Goal: Task Accomplishment & Management: Manage account settings

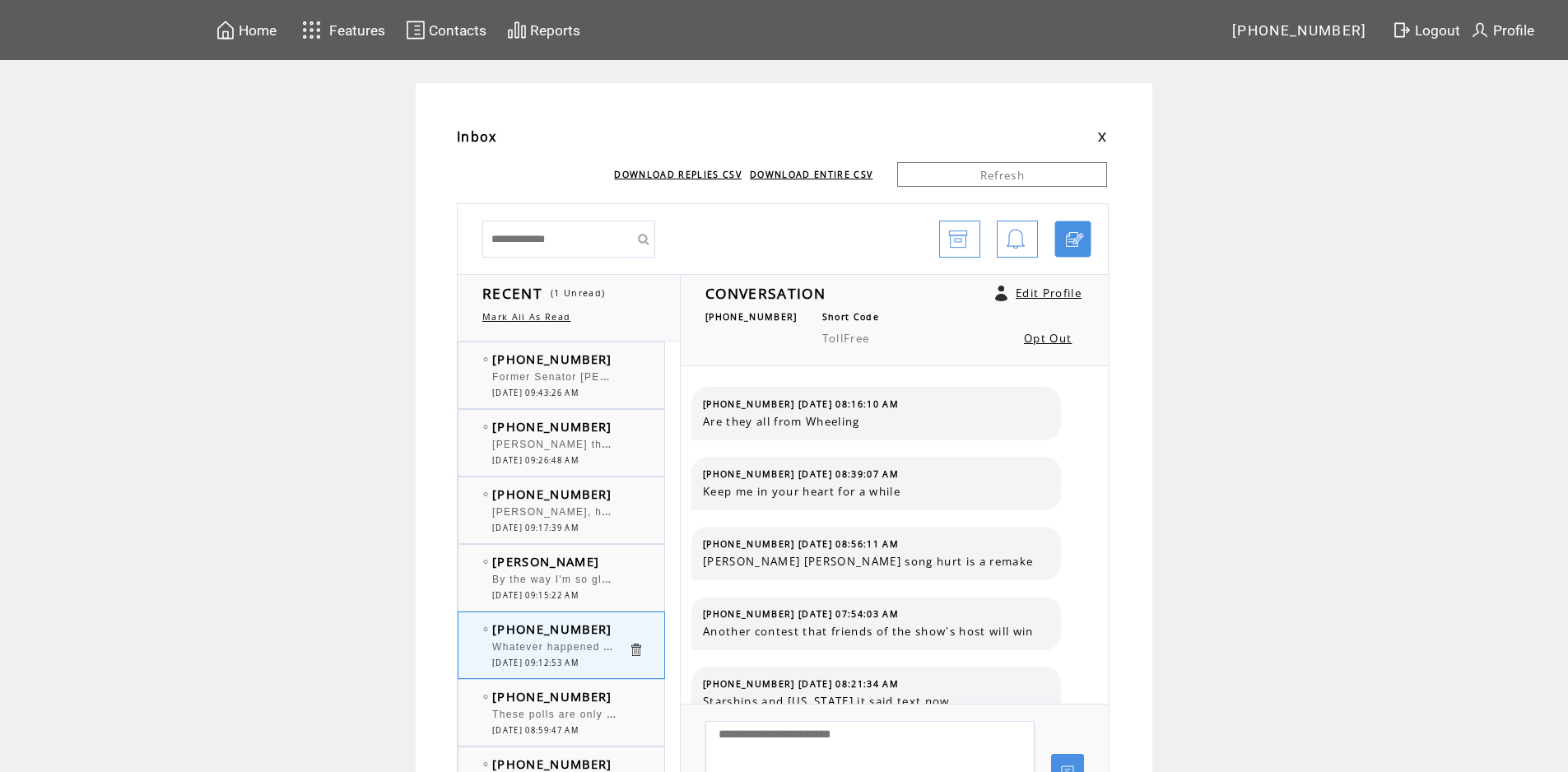
scroll to position [1996, 0]
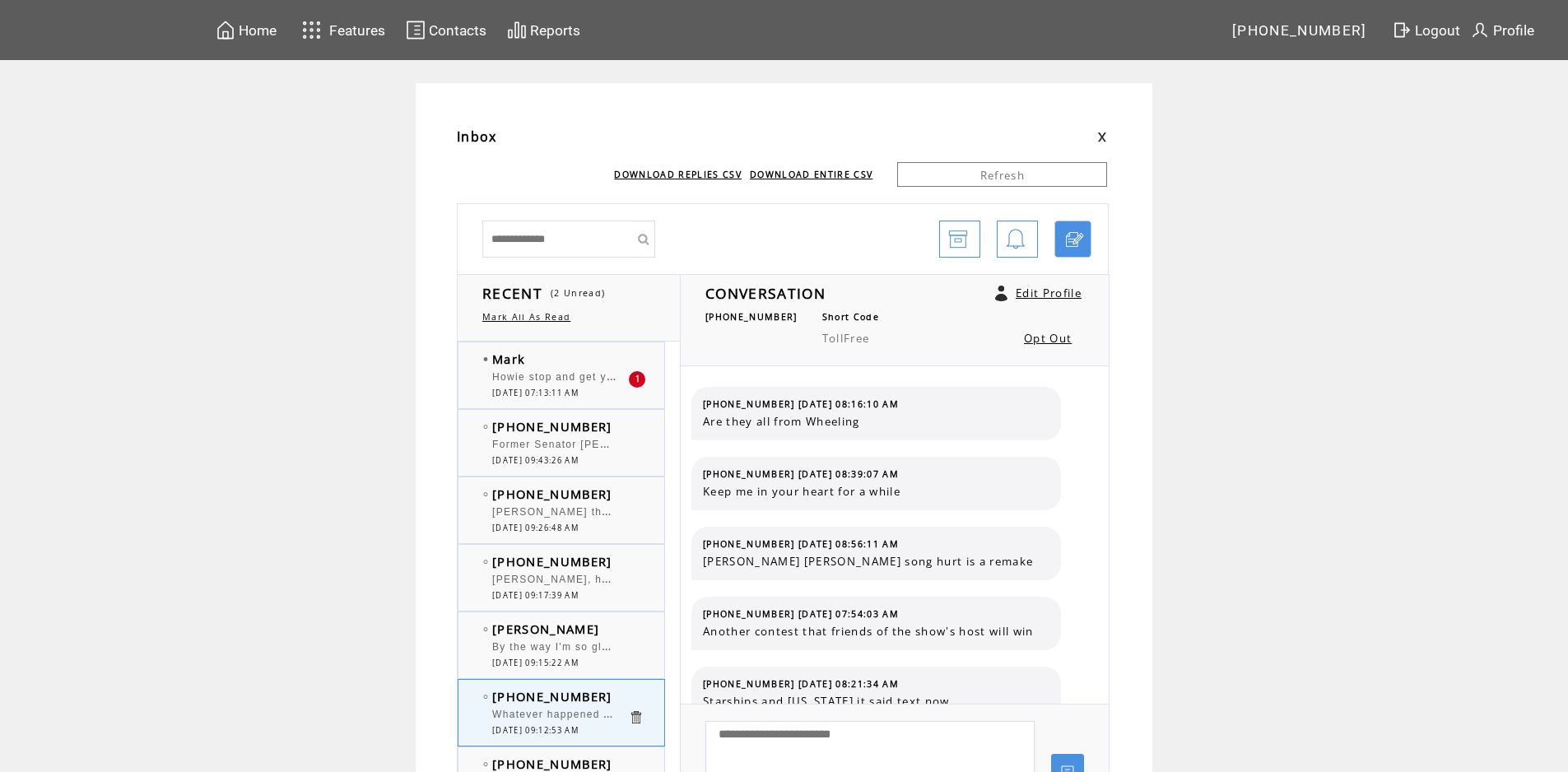
scroll to position [1996, 0]
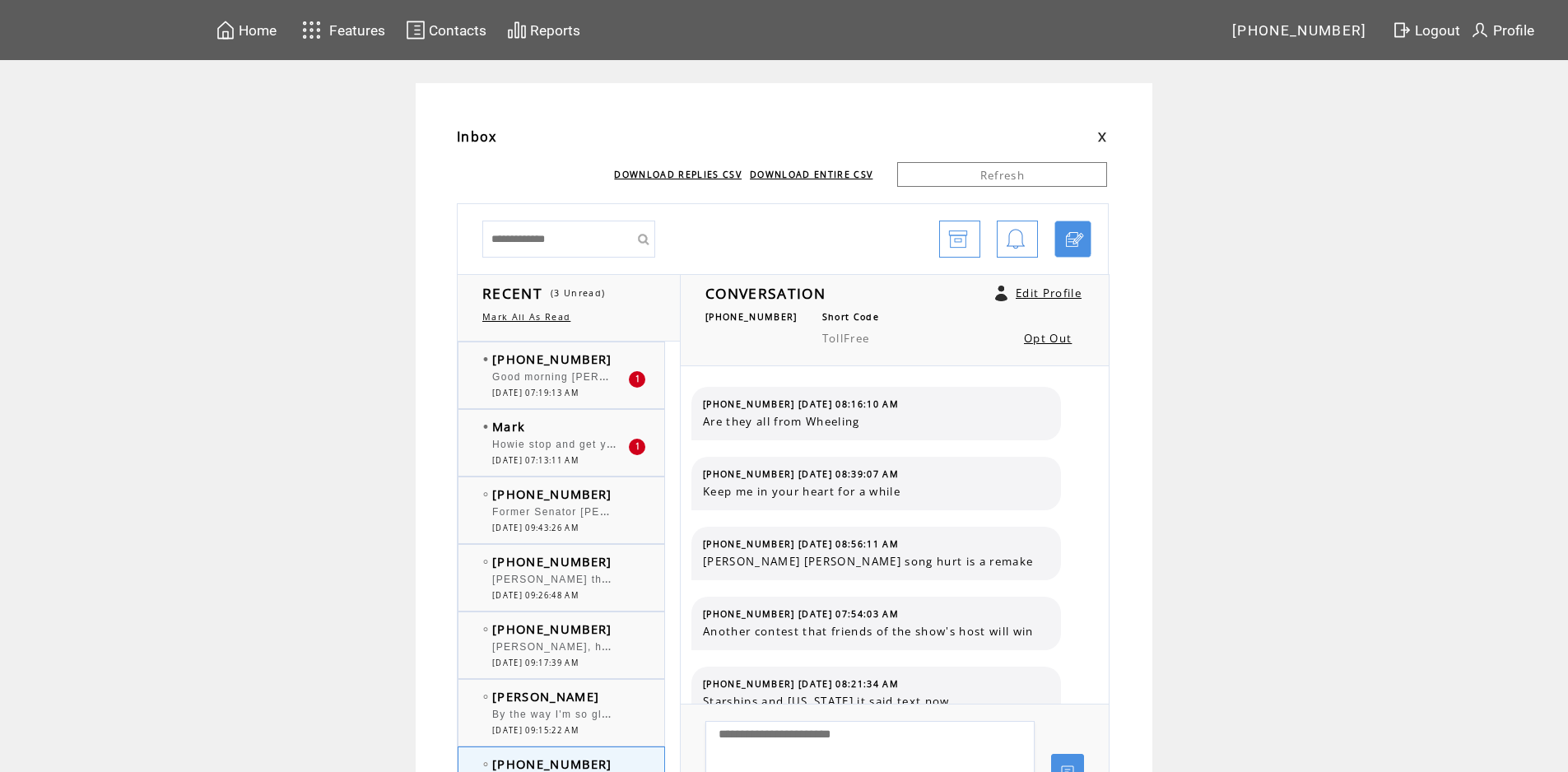
scroll to position [1996, 0]
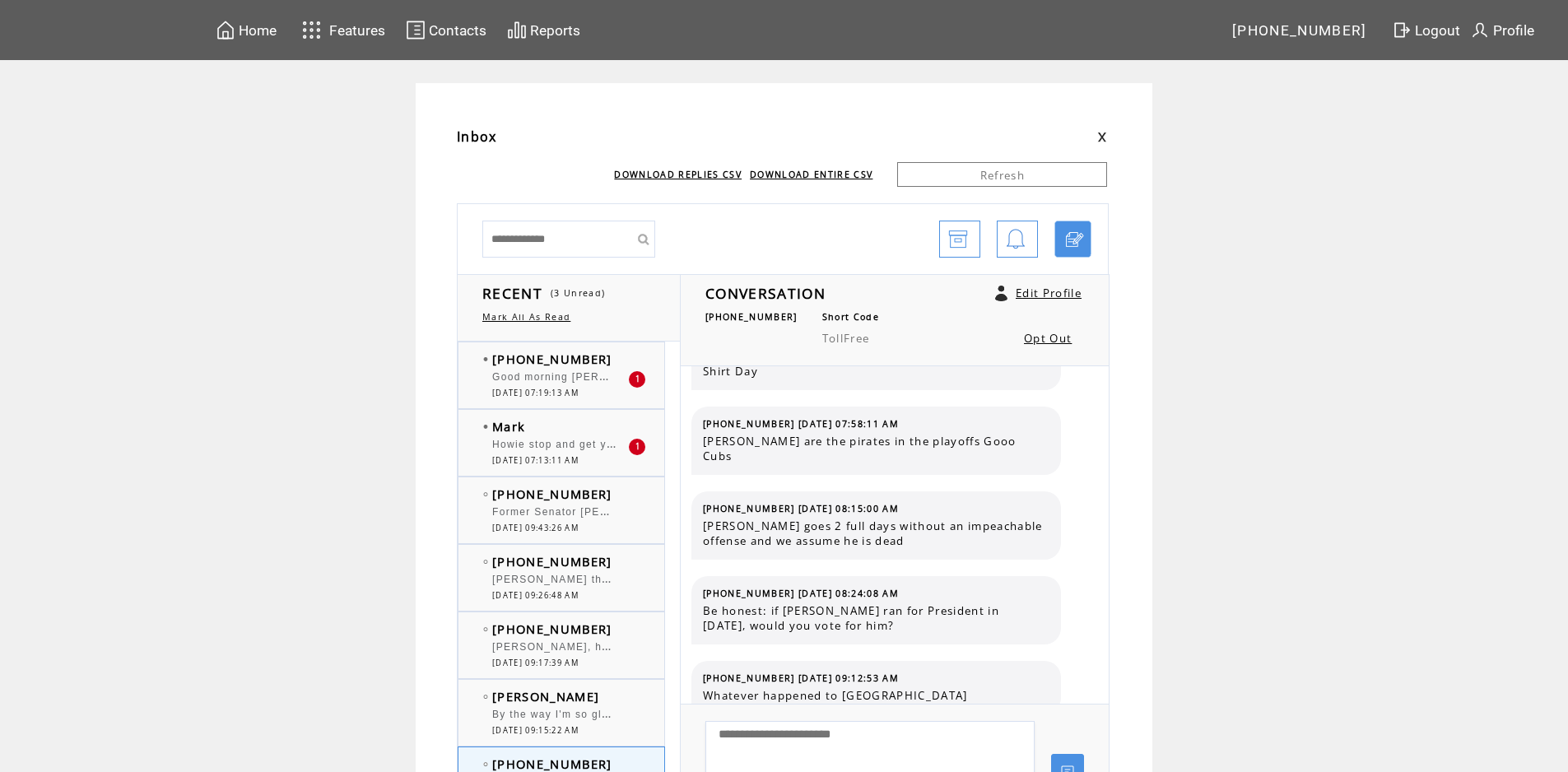
click at [546, 448] on span "Howie stop and get your own damn [PERSON_NAME]'s .. Could you be any lazier???" at bounding box center [723, 443] width 462 height 17
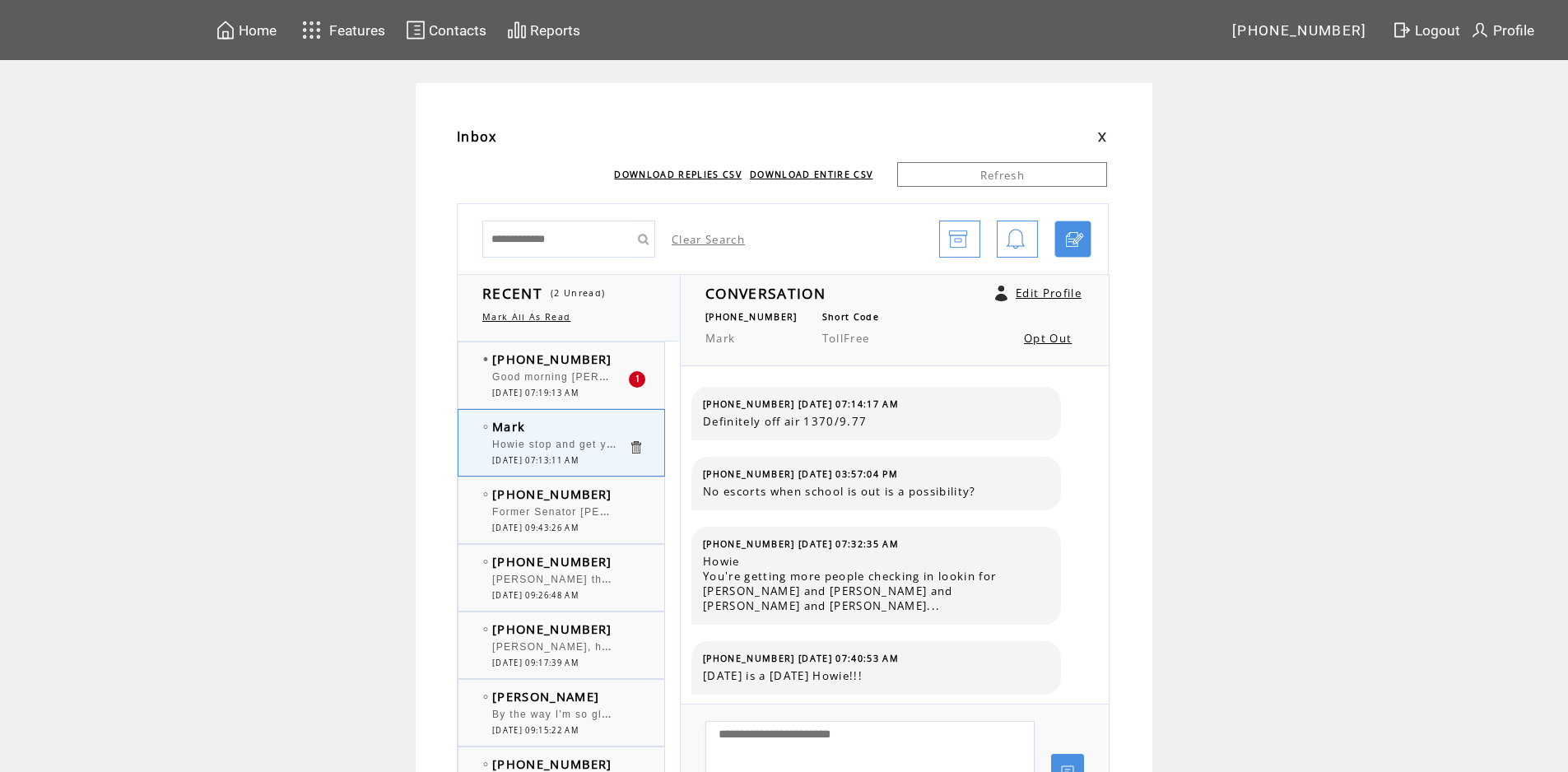
scroll to position [1288, 0]
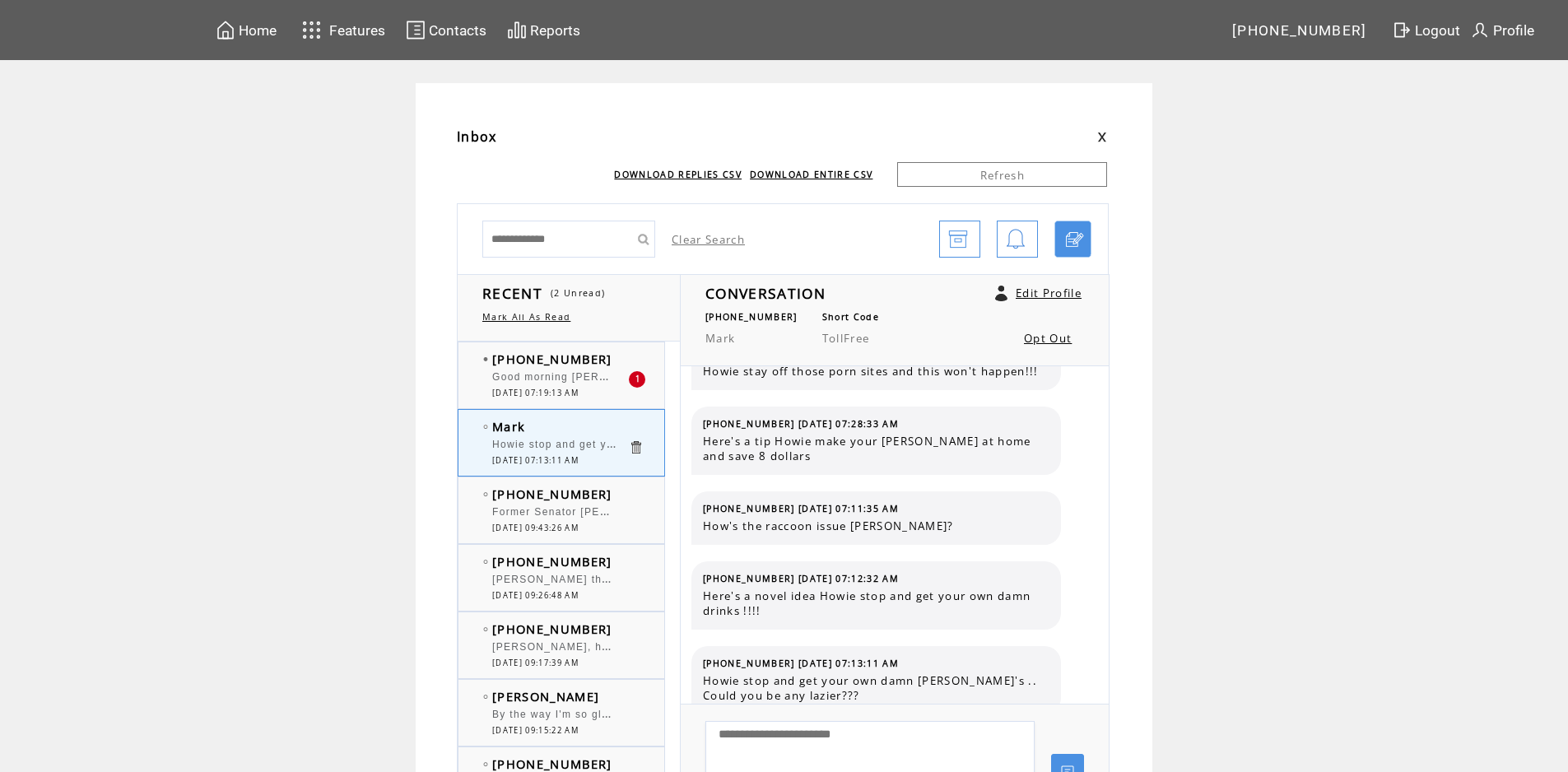
click at [548, 382] on span "Good morning [PERSON_NAME] and Big [PERSON_NAME]. [PERSON_NAME], they have a bo…" at bounding box center [1157, 376] width 1329 height 17
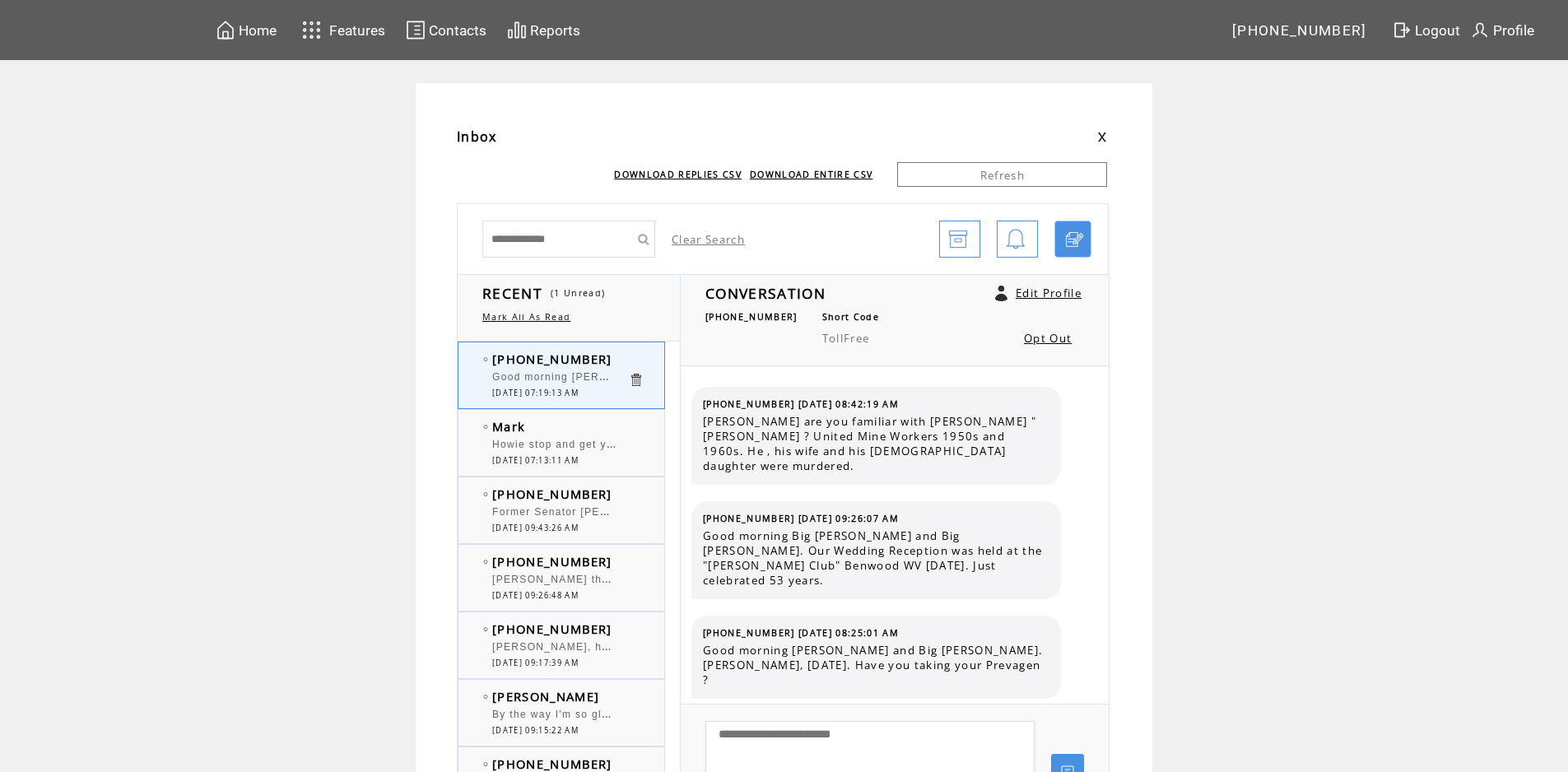
scroll to position [4561, 0]
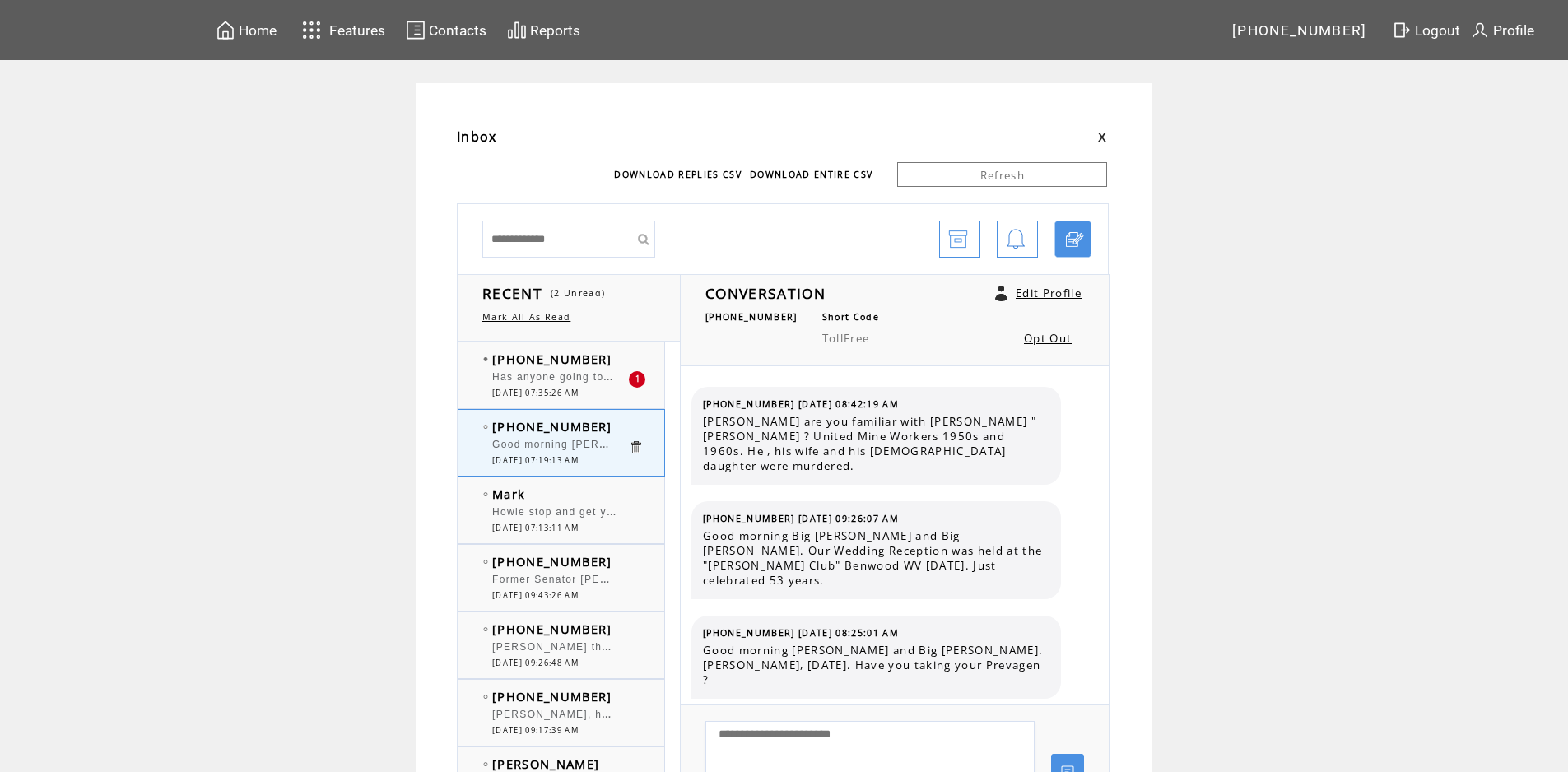
scroll to position [4561, 0]
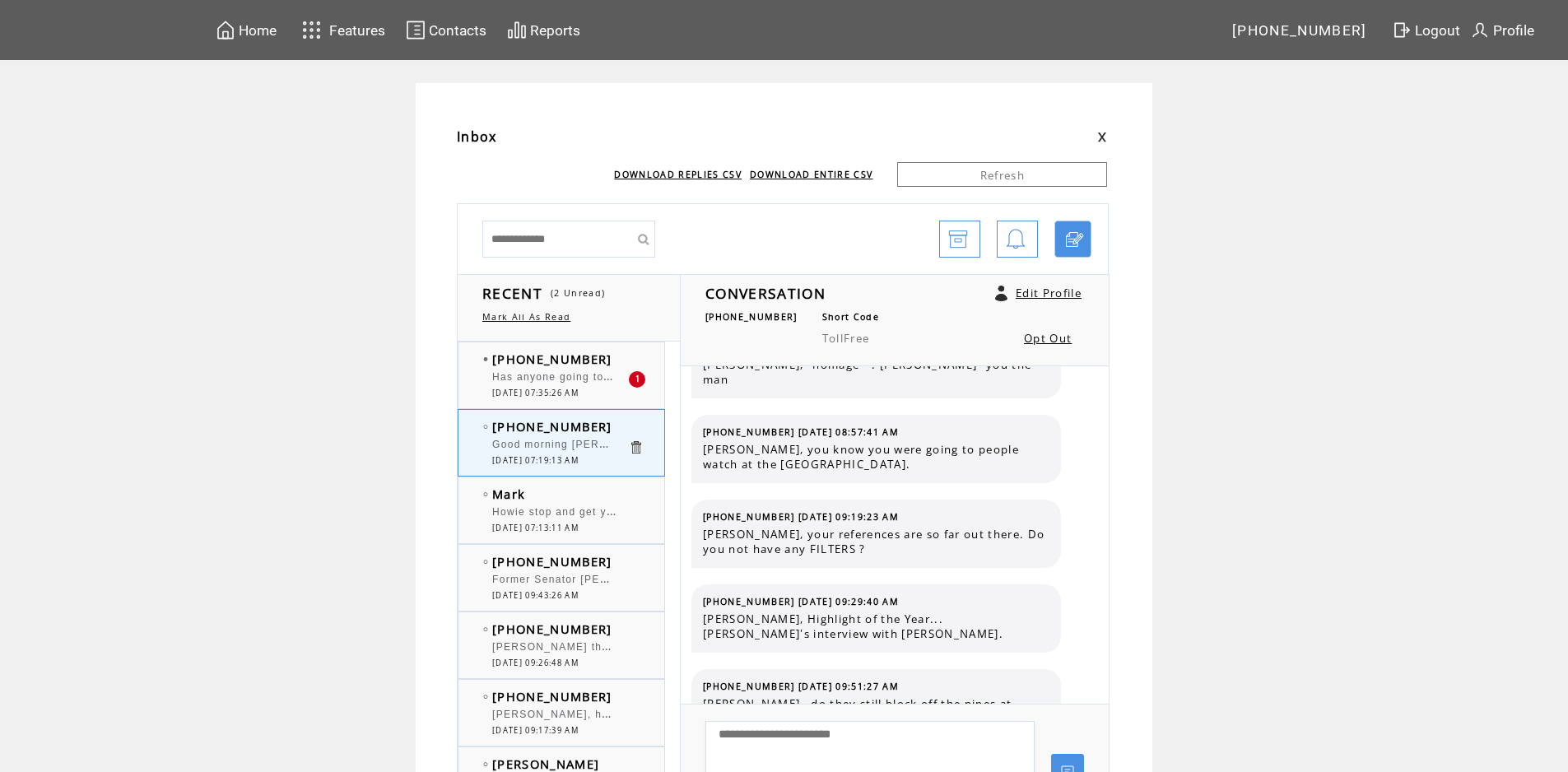
click at [558, 389] on span "[DATE] 07:35:26 AM" at bounding box center [535, 393] width 86 height 10
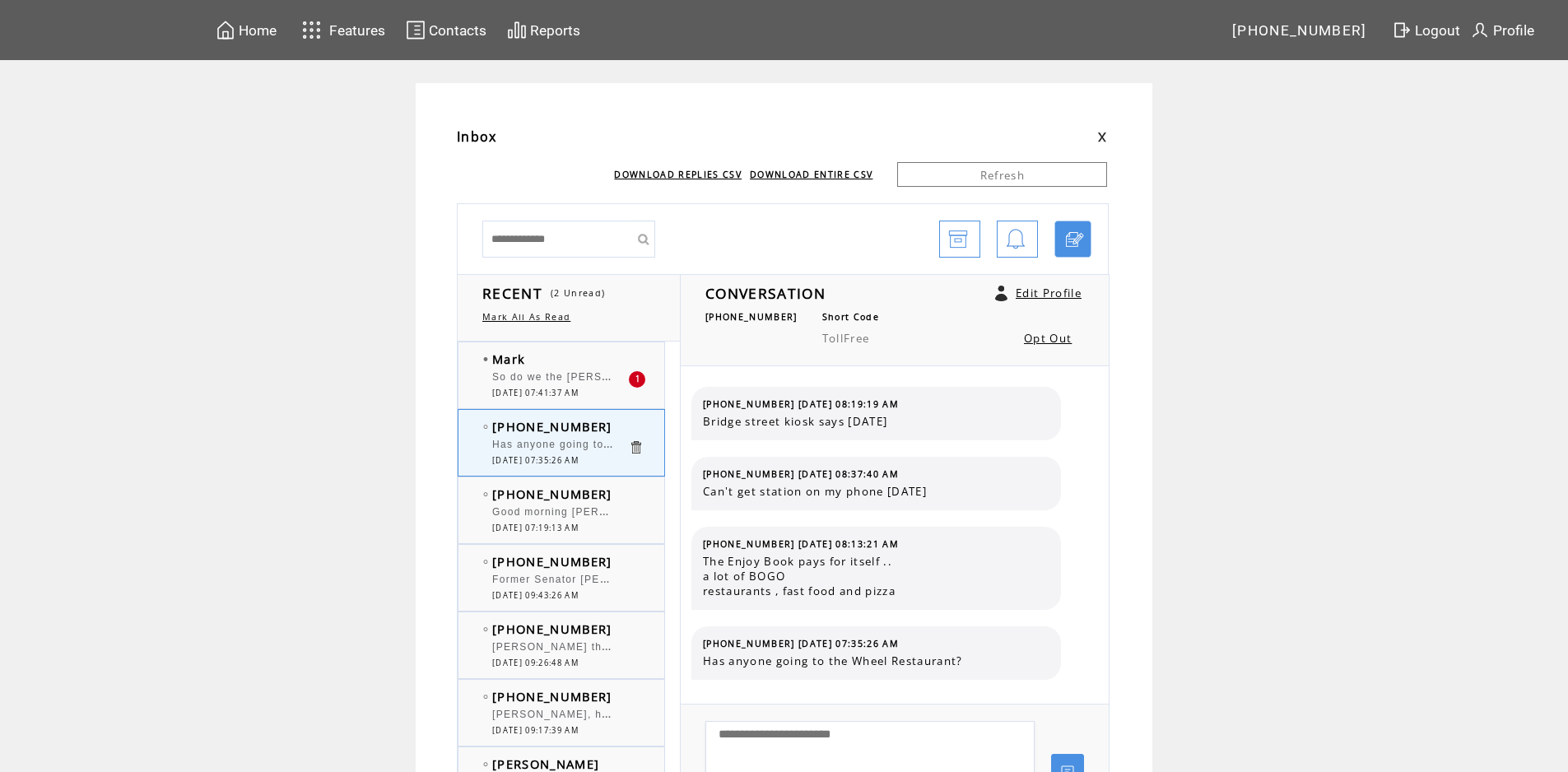
click at [605, 373] on span "So do we the [PERSON_NAME] get the Hope scholarship for Linsly?" at bounding box center [677, 376] width 370 height 17
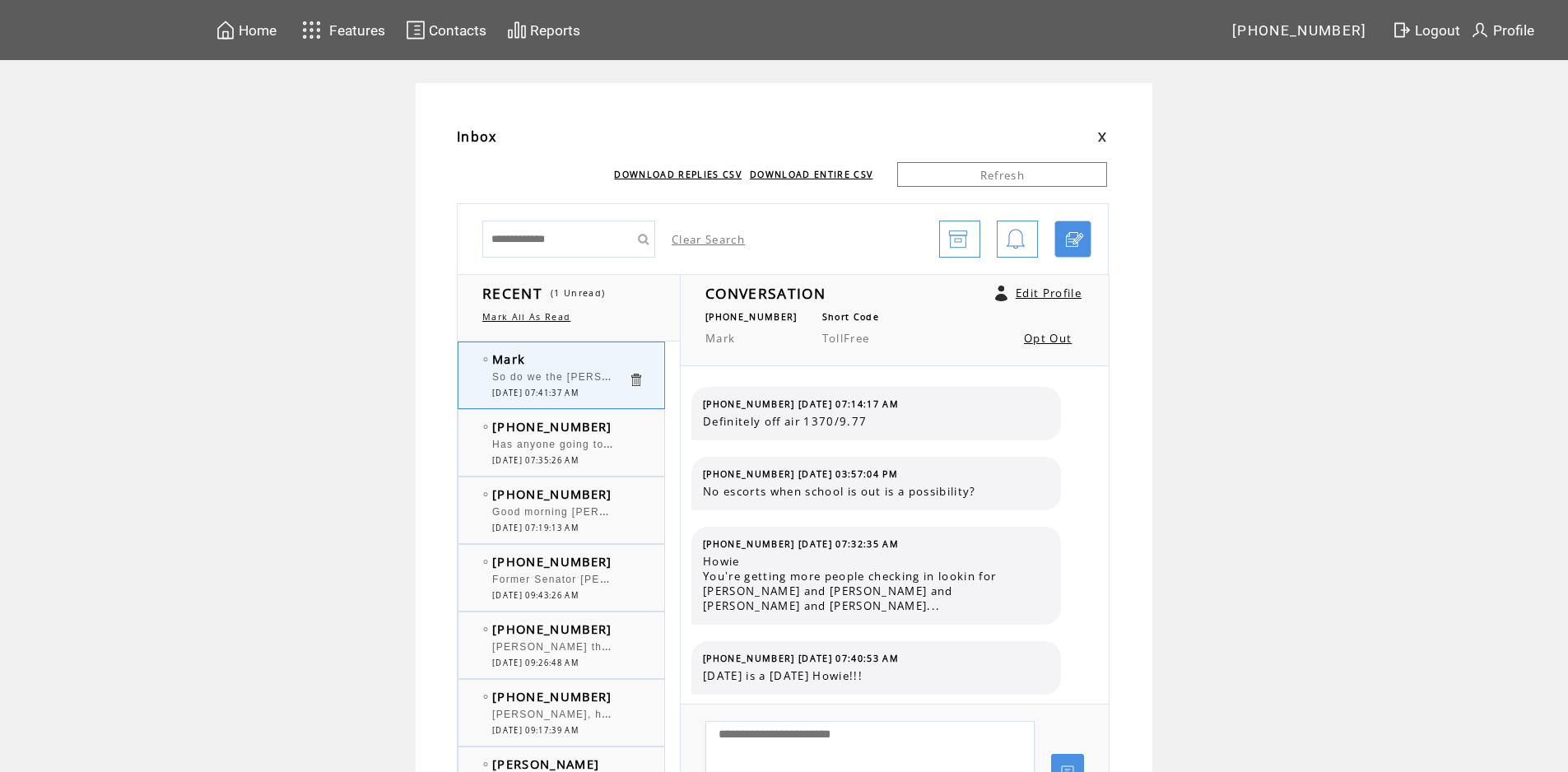
scroll to position [1373, 0]
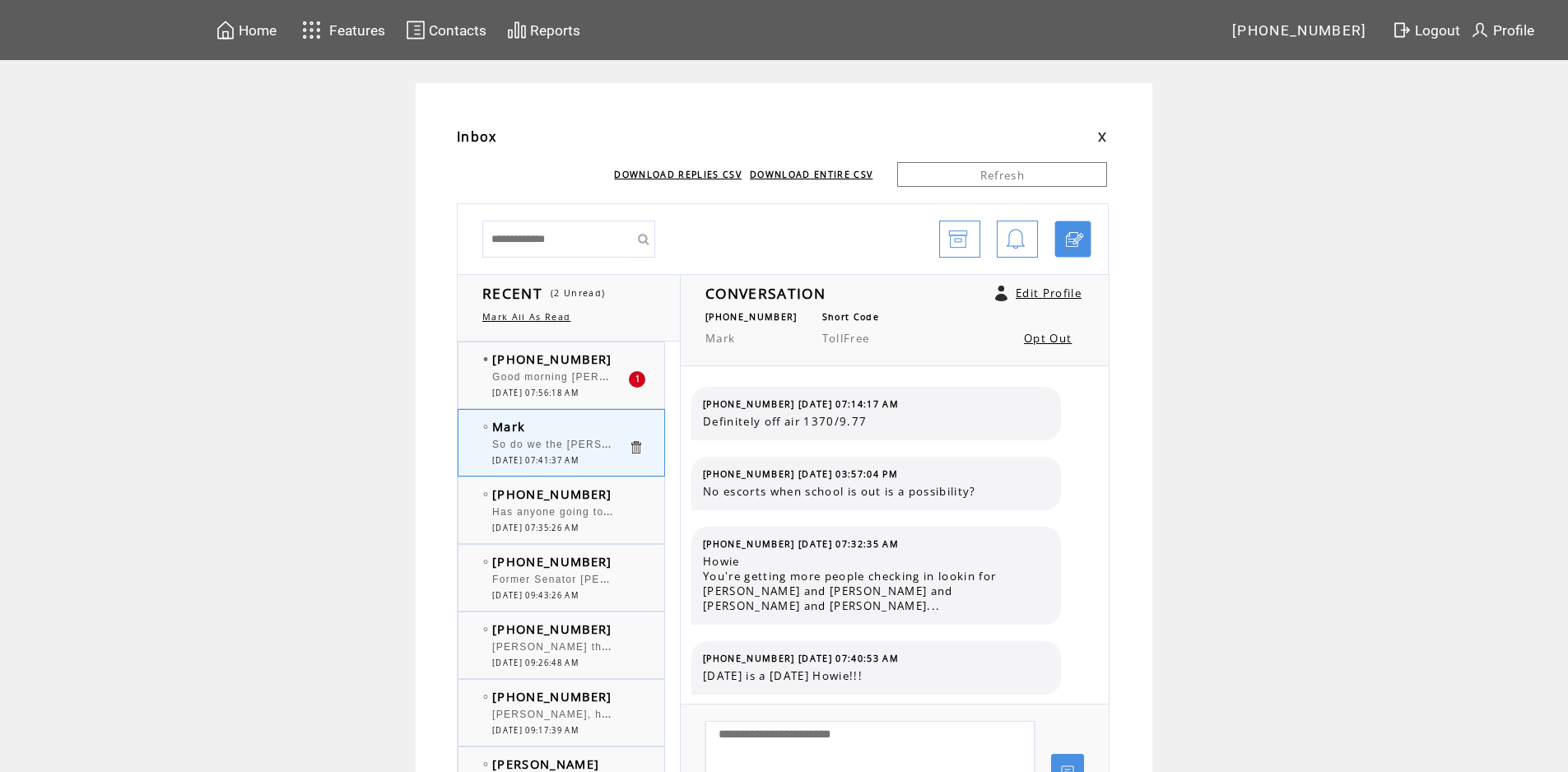
scroll to position [1373, 0]
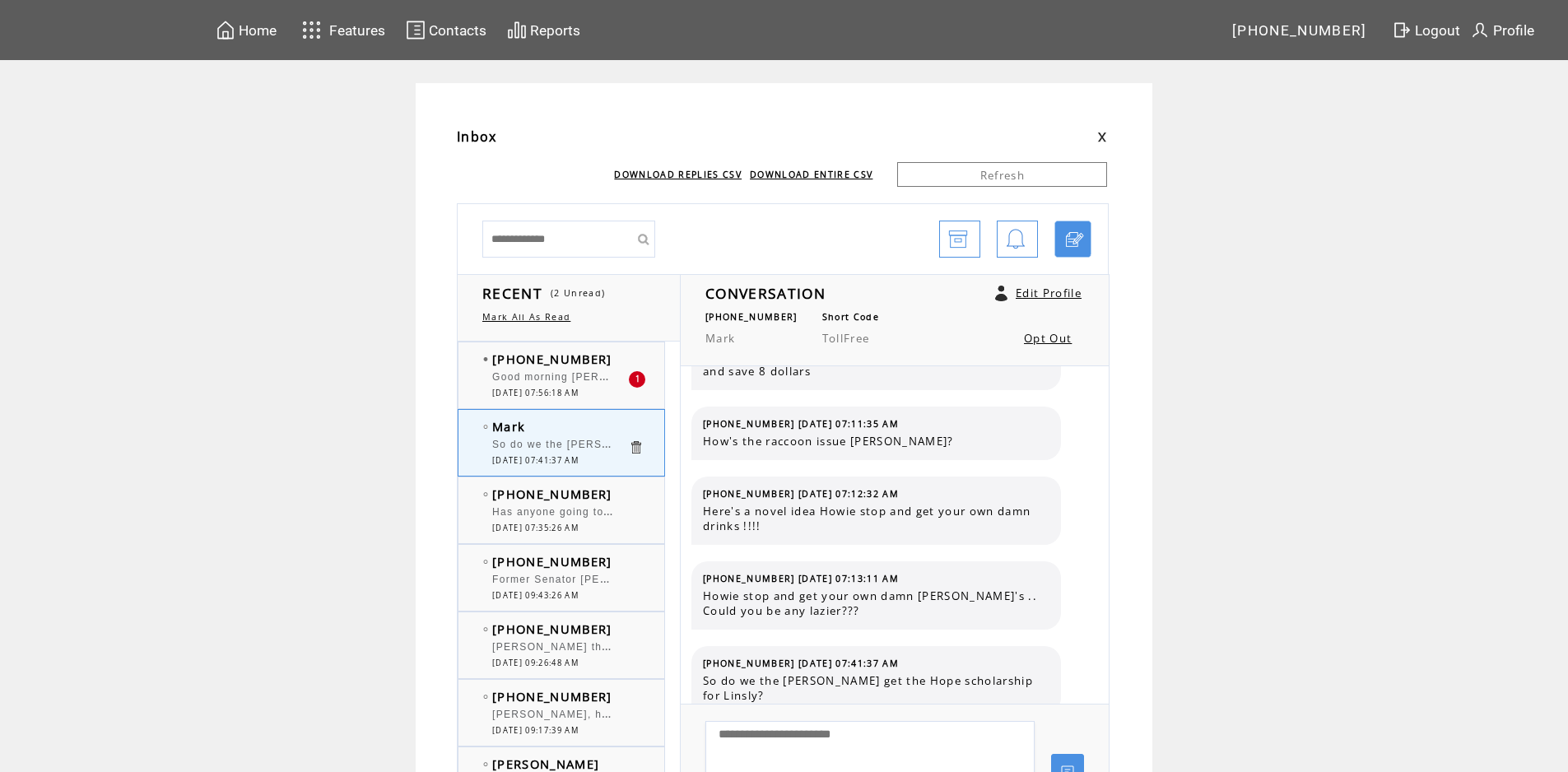
click at [605, 373] on span "Good morning [PERSON_NAME] and [PERSON_NAME]. [PERSON_NAME]'s Girl Friend has f…" at bounding box center [937, 376] width 891 height 17
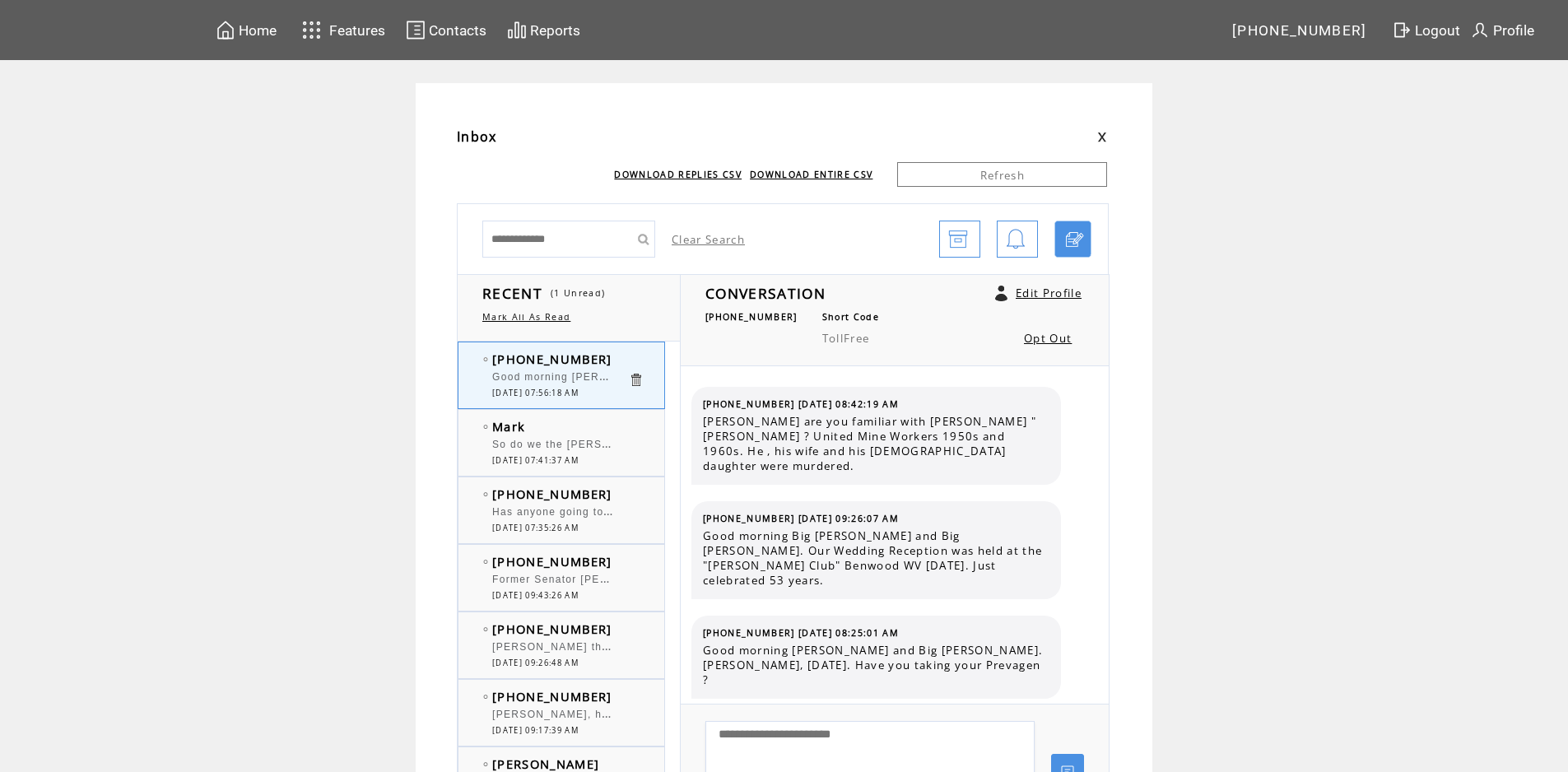
scroll to position [4661, 0]
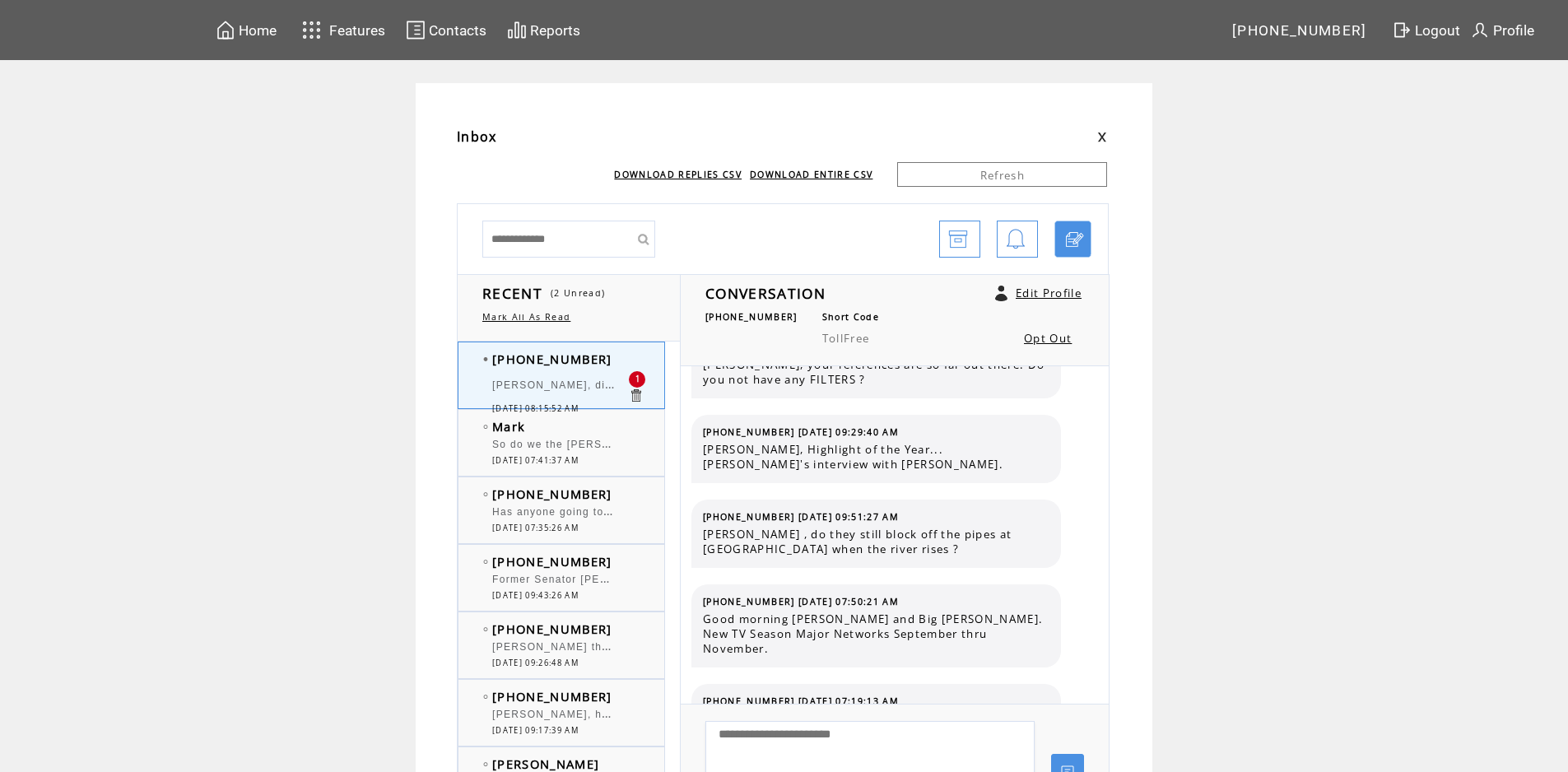
click at [613, 392] on span "Howard, did you use salt and pepper ?" at bounding box center [624, 384] width 264 height 17
click at [561, 376] on td "Howard, did you use salt and pepper ?" at bounding box center [560, 387] width 136 height 32
click at [558, 443] on span "So do we the [PERSON_NAME] get the Hope scholarship for Linsly?" at bounding box center [677, 443] width 370 height 17
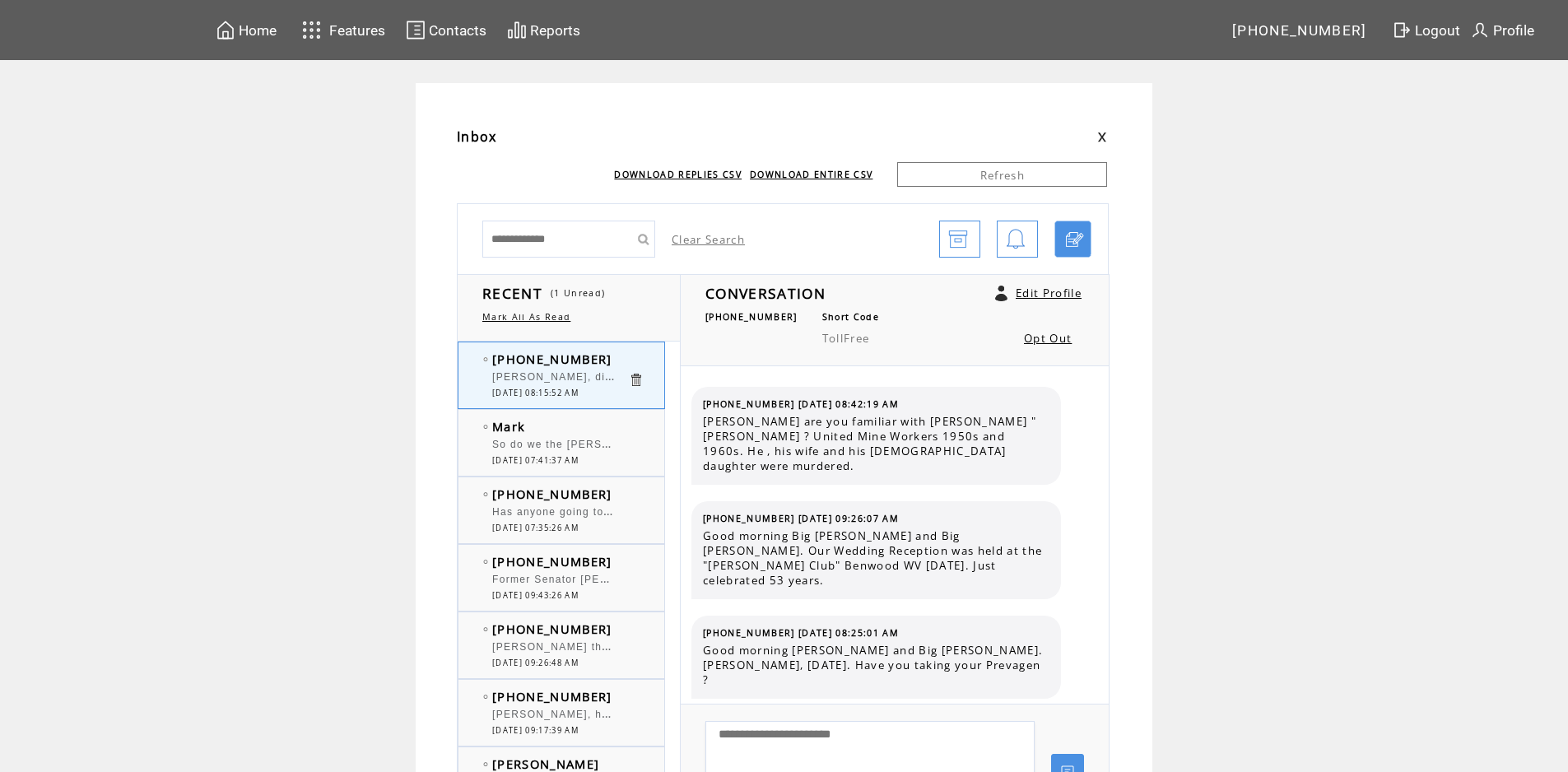
scroll to position [4730, 0]
